Goal: Information Seeking & Learning: Learn about a topic

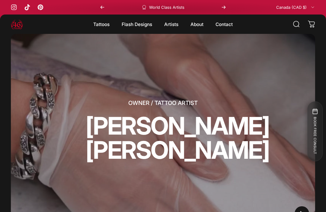
scroll to position [33, 0]
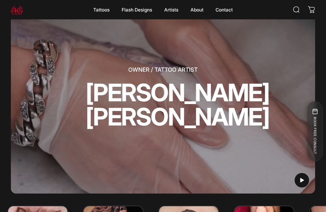
click at [196, 8] on magnet-element "About About" at bounding box center [196, 9] width 25 height 13
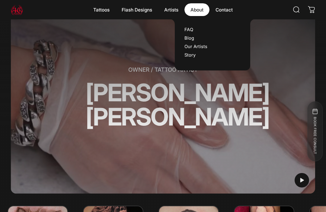
click at [195, 56] on link "Story" at bounding box center [189, 54] width 11 height 5
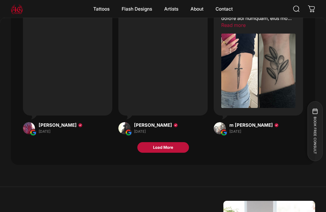
scroll to position [943, 0]
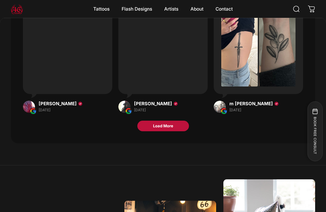
click at [151, 120] on button "Load More" at bounding box center [163, 125] width 52 height 11
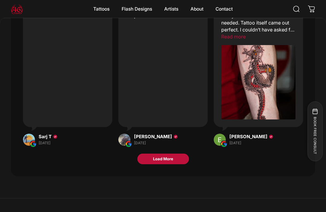
scroll to position [1262, 0]
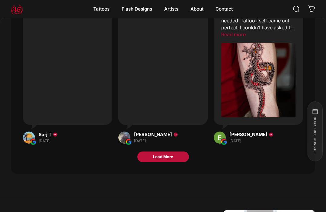
click at [147, 155] on span "Load More" at bounding box center [163, 157] width 51 height 10
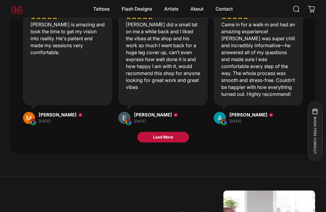
scroll to position [1624, 0]
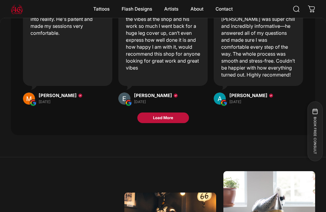
click at [154, 113] on span "Load More" at bounding box center [163, 118] width 51 height 10
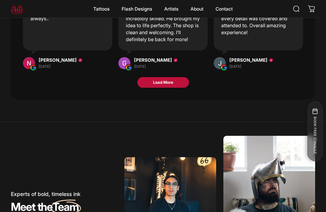
scroll to position [1888, 0]
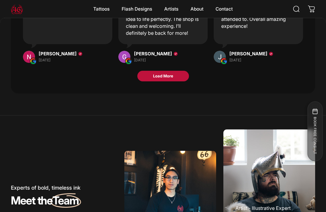
click at [153, 73] on span "Load More" at bounding box center [163, 75] width 20 height 5
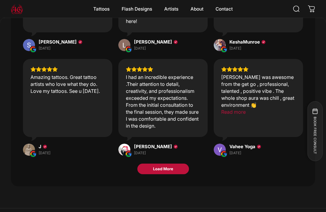
scroll to position [2090, 0]
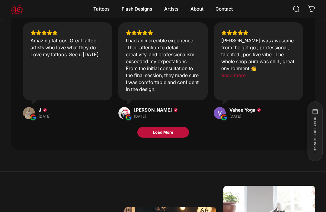
click at [152, 127] on span "Load More" at bounding box center [163, 132] width 51 height 10
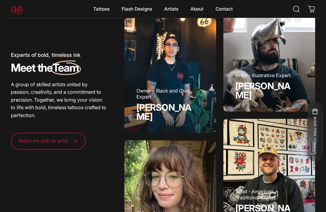
scroll to position [2592, 0]
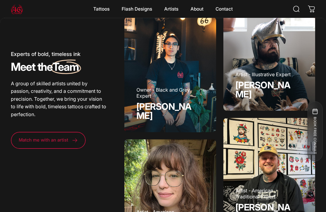
click at [158, 139] on div "Artist - American Traditional Expert Emily Forte" at bounding box center [170, 196] width 92 height 115
click at [156, 139] on div "Artist - American Traditional Expert Emily Forte" at bounding box center [170, 196] width 92 height 115
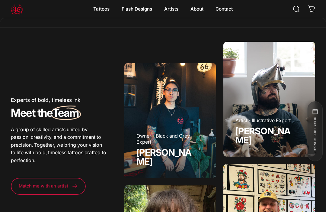
scroll to position [2545, 0]
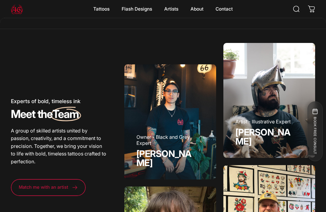
click at [252, 126] on link "[PERSON_NAME]" at bounding box center [262, 136] width 55 height 20
click at [151, 148] on link "[PERSON_NAME]" at bounding box center [163, 158] width 55 height 20
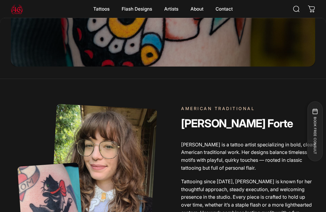
scroll to position [150, 0]
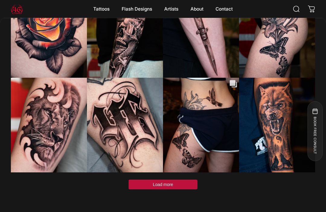
scroll to position [1609, 0]
click at [148, 179] on button "Load more" at bounding box center [163, 184] width 69 height 10
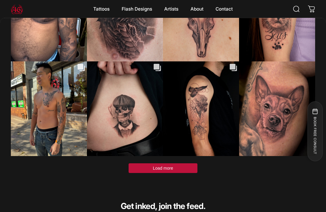
scroll to position [2029, 0]
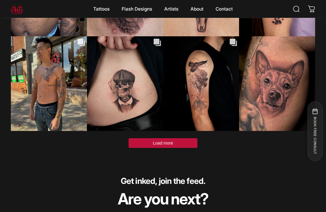
click at [149, 138] on button "Load more" at bounding box center [163, 143] width 69 height 10
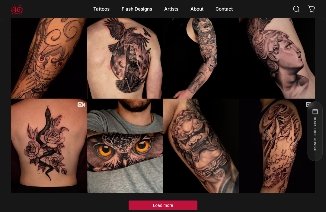
scroll to position [2346, 0]
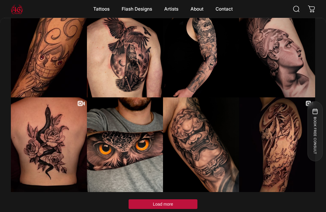
click at [142, 199] on button "Load more" at bounding box center [163, 204] width 69 height 10
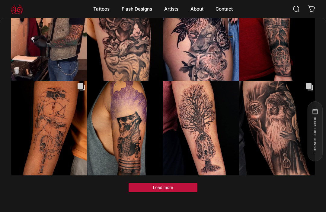
scroll to position [2741, 0]
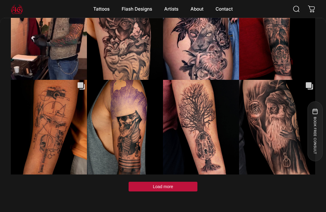
click at [158, 184] on span "Load more" at bounding box center [163, 186] width 20 height 5
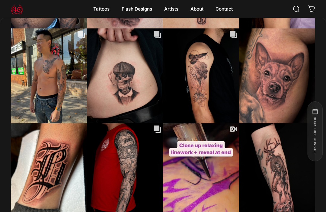
scroll to position [2036, 0]
